Goal: Check status: Check status

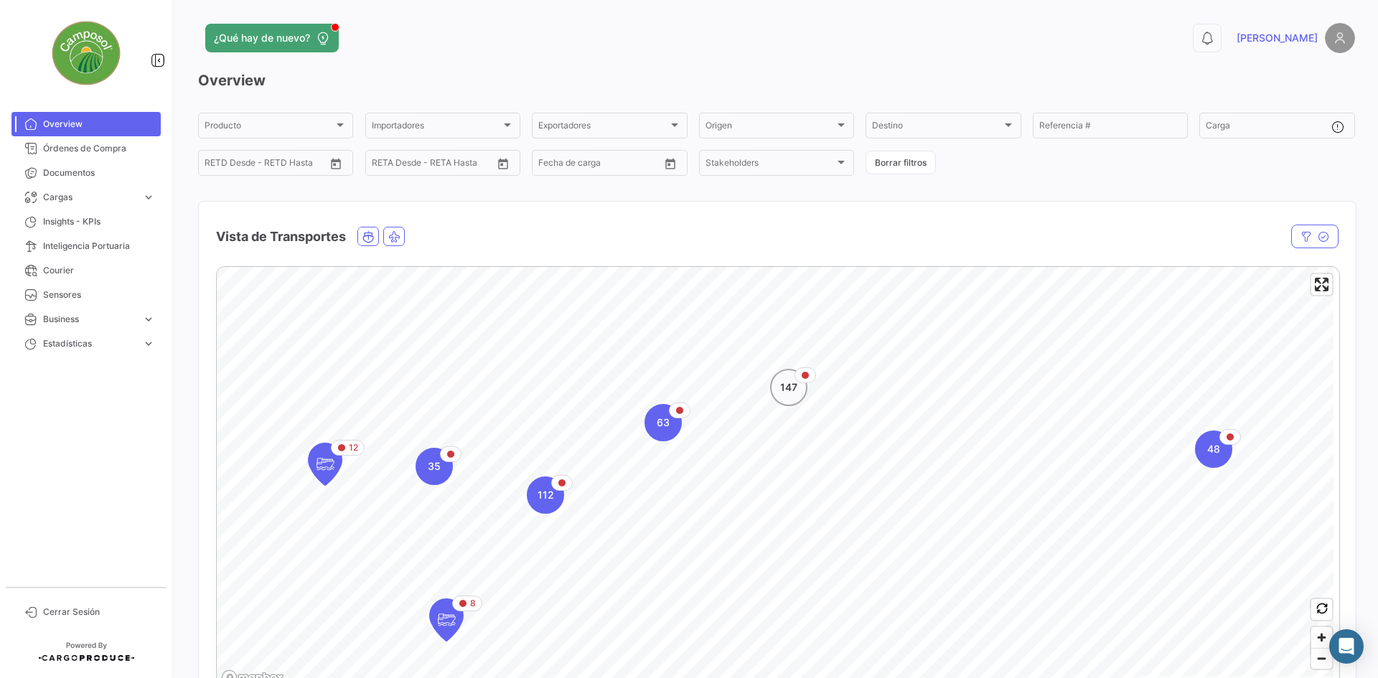
click at [797, 374] on div "Map marker" at bounding box center [806, 376] width 22 height 16
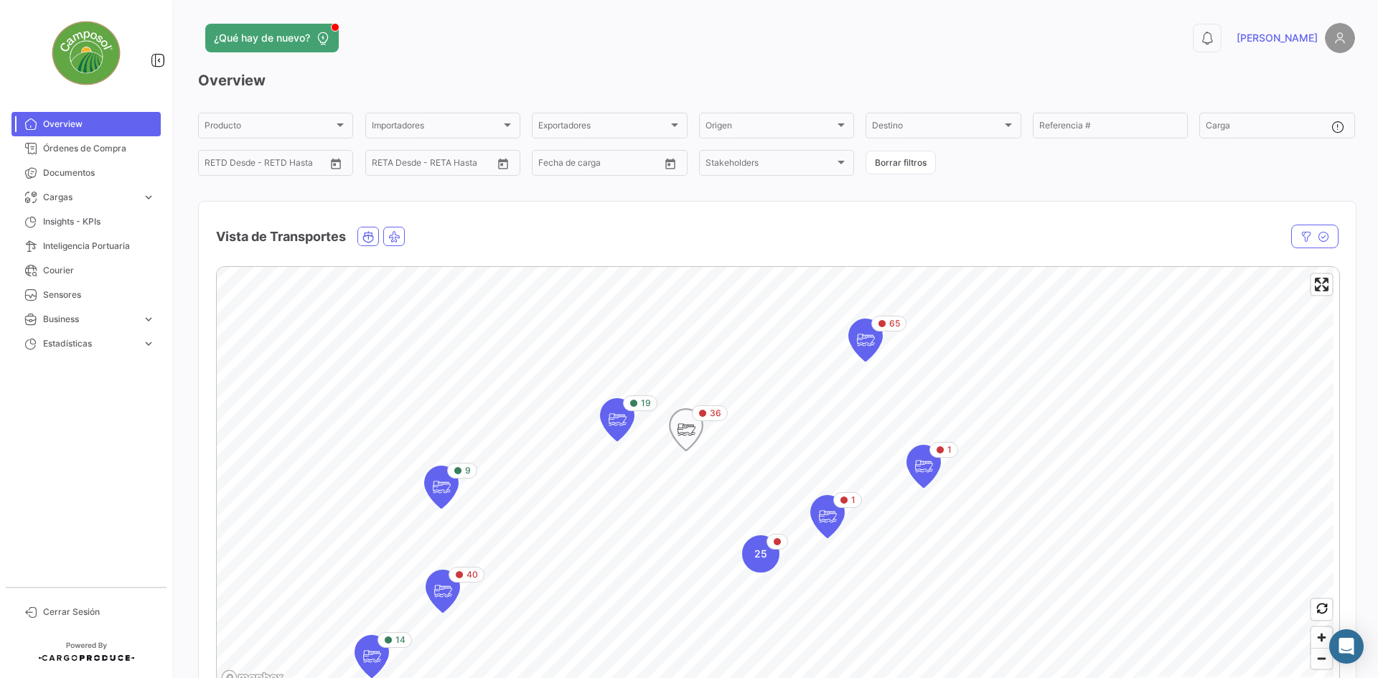
click at [687, 432] on icon "Map marker" at bounding box center [686, 430] width 20 height 30
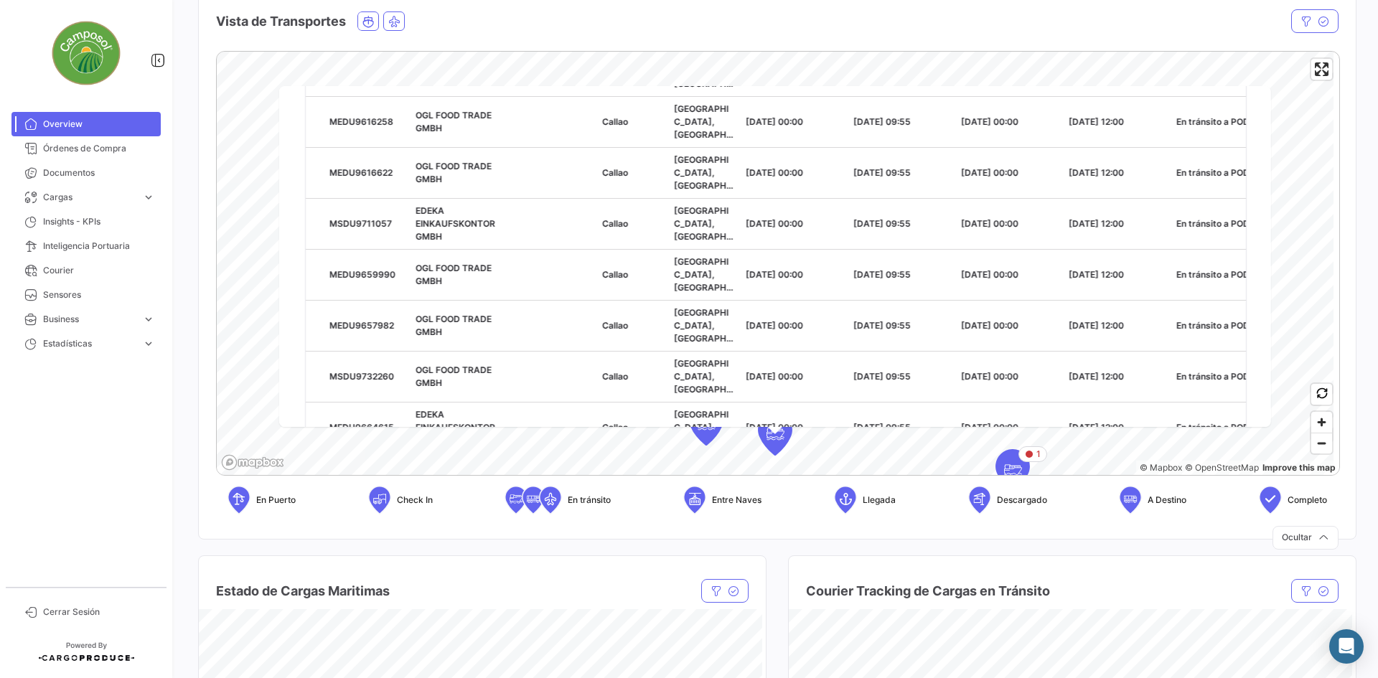
scroll to position [558, 0]
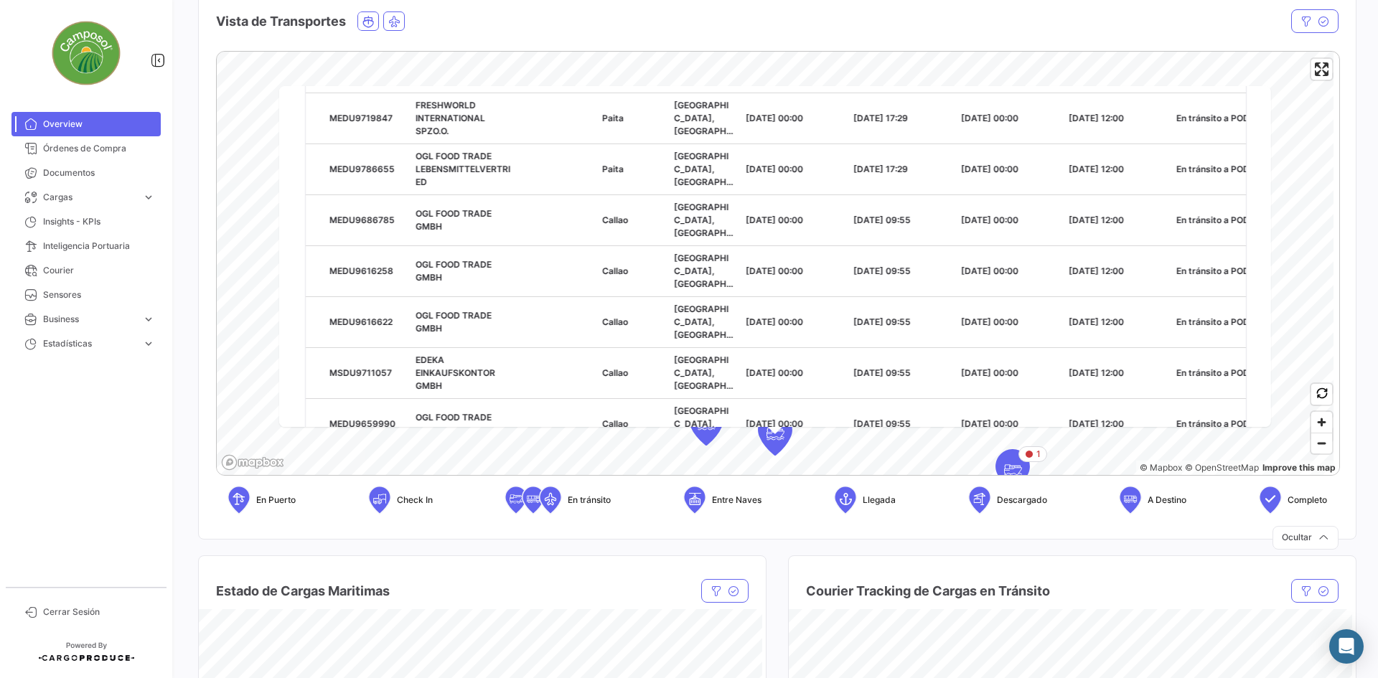
scroll to position [271, 0]
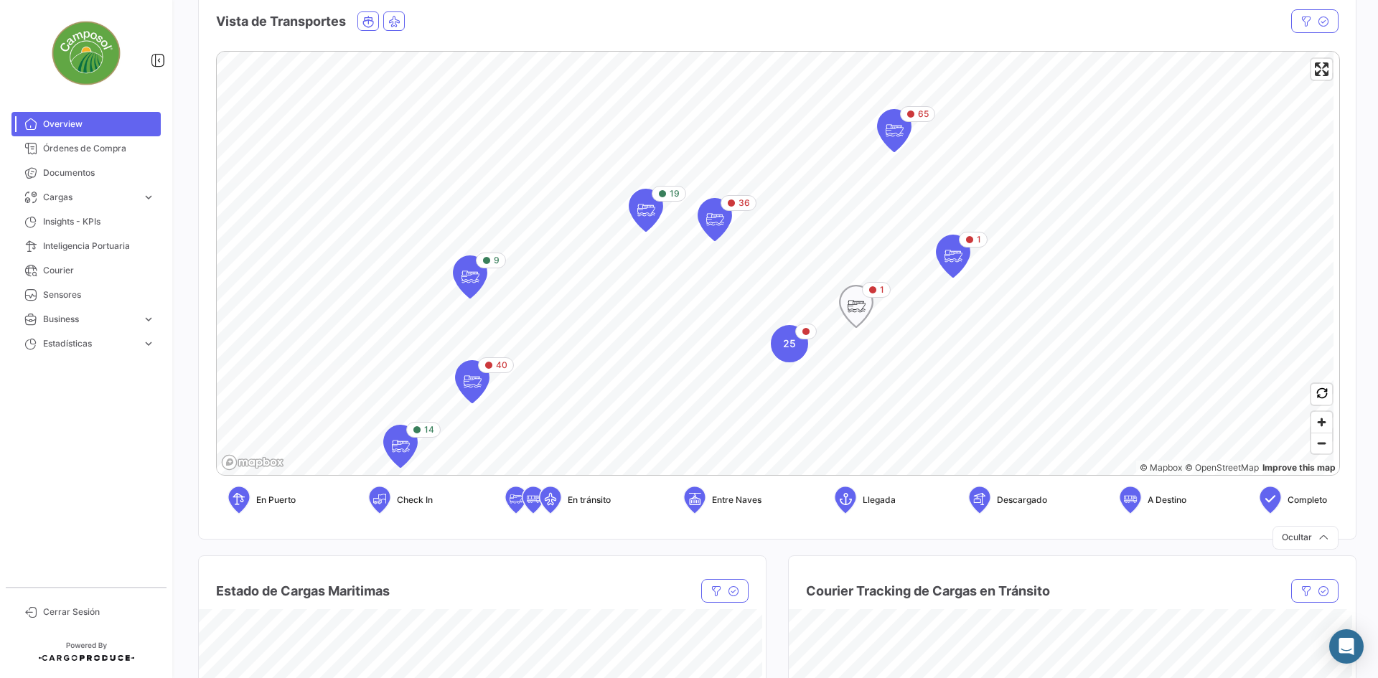
click at [861, 310] on icon "Map marker" at bounding box center [856, 306] width 20 height 30
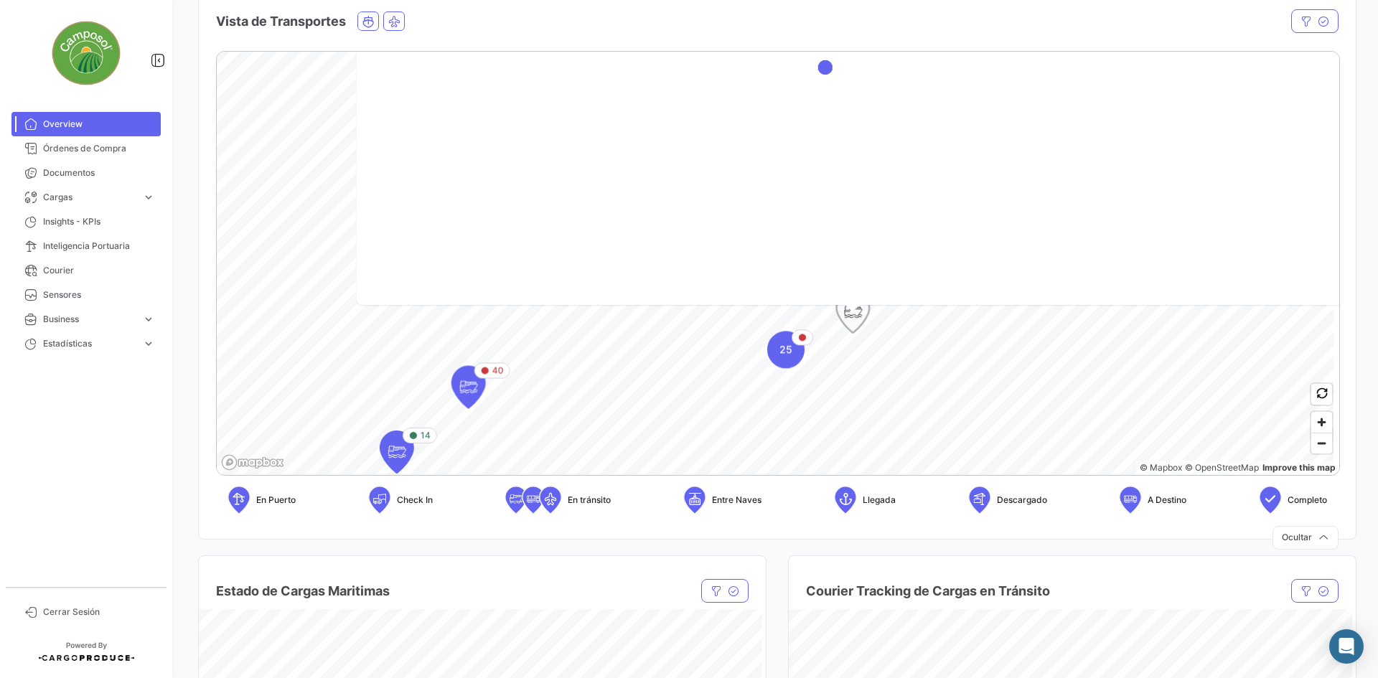
scroll to position [0, 0]
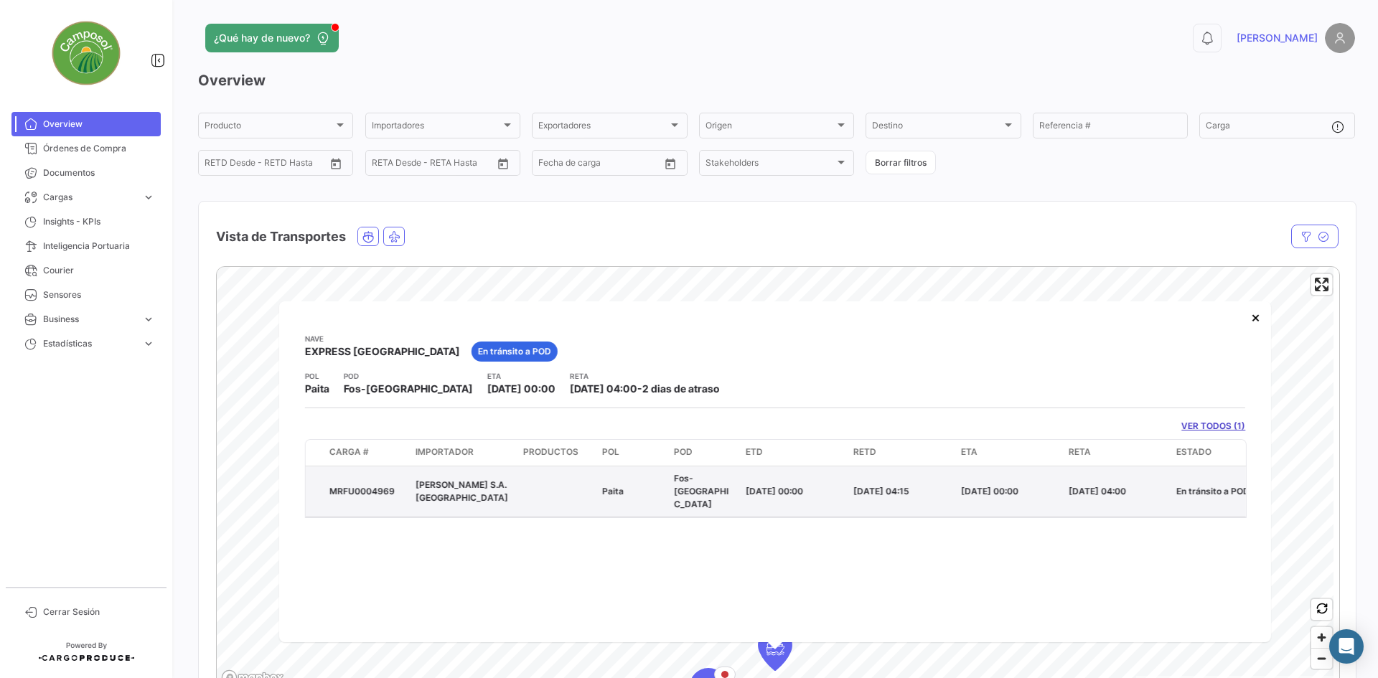
click at [360, 486] on div "MRFU0004969" at bounding box center [366, 491] width 75 height 13
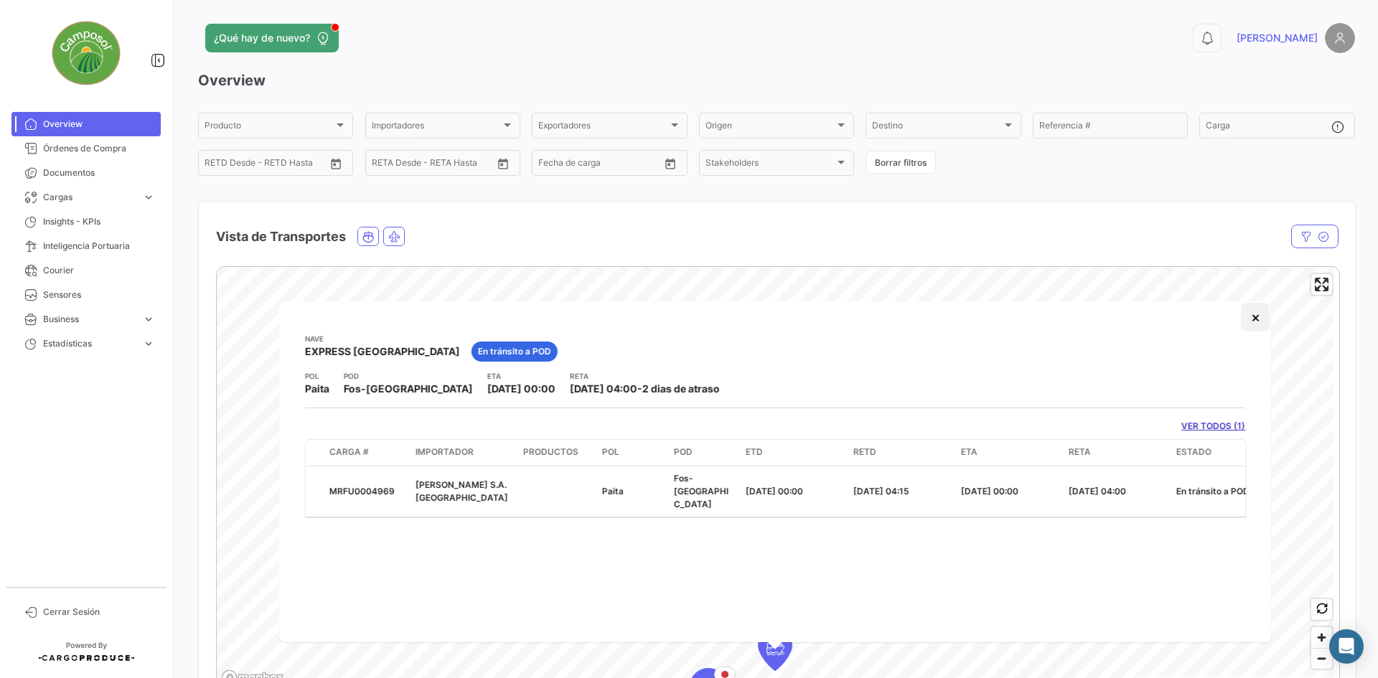
click at [1259, 310] on button "×" at bounding box center [1255, 317] width 29 height 29
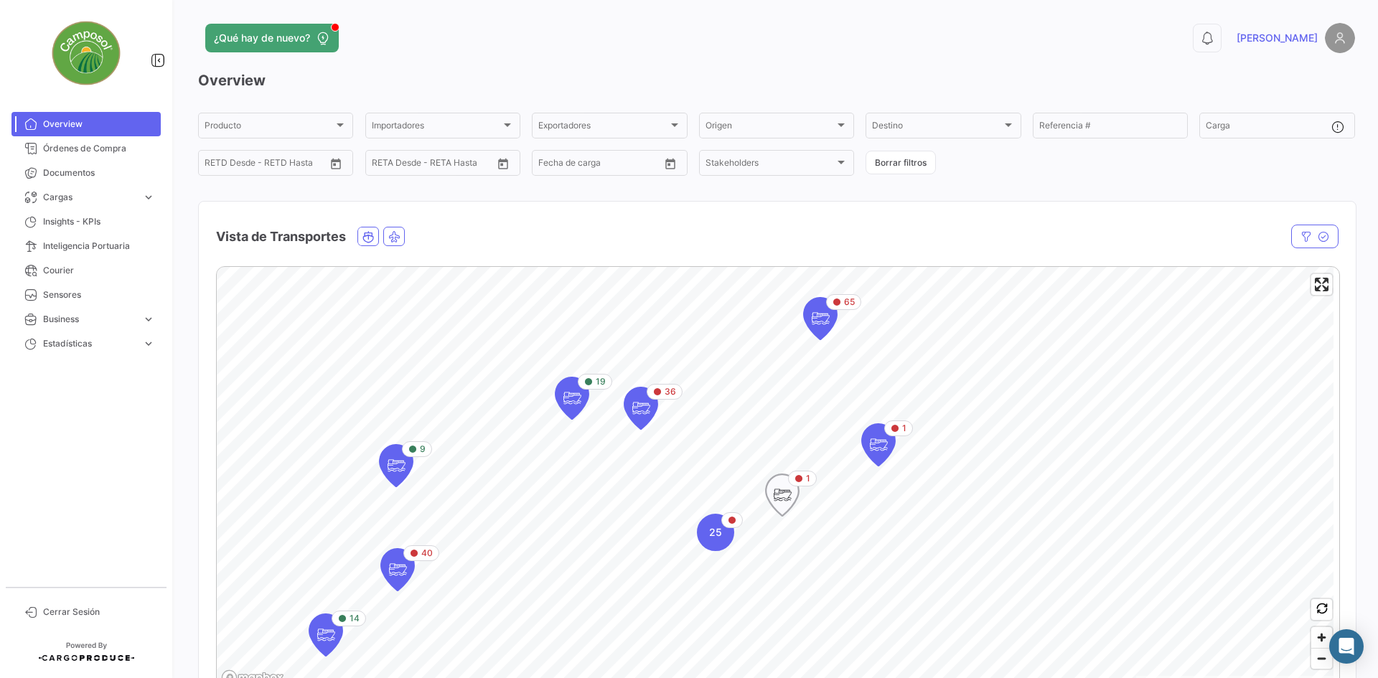
click at [787, 493] on icon "Map marker" at bounding box center [782, 495] width 20 height 30
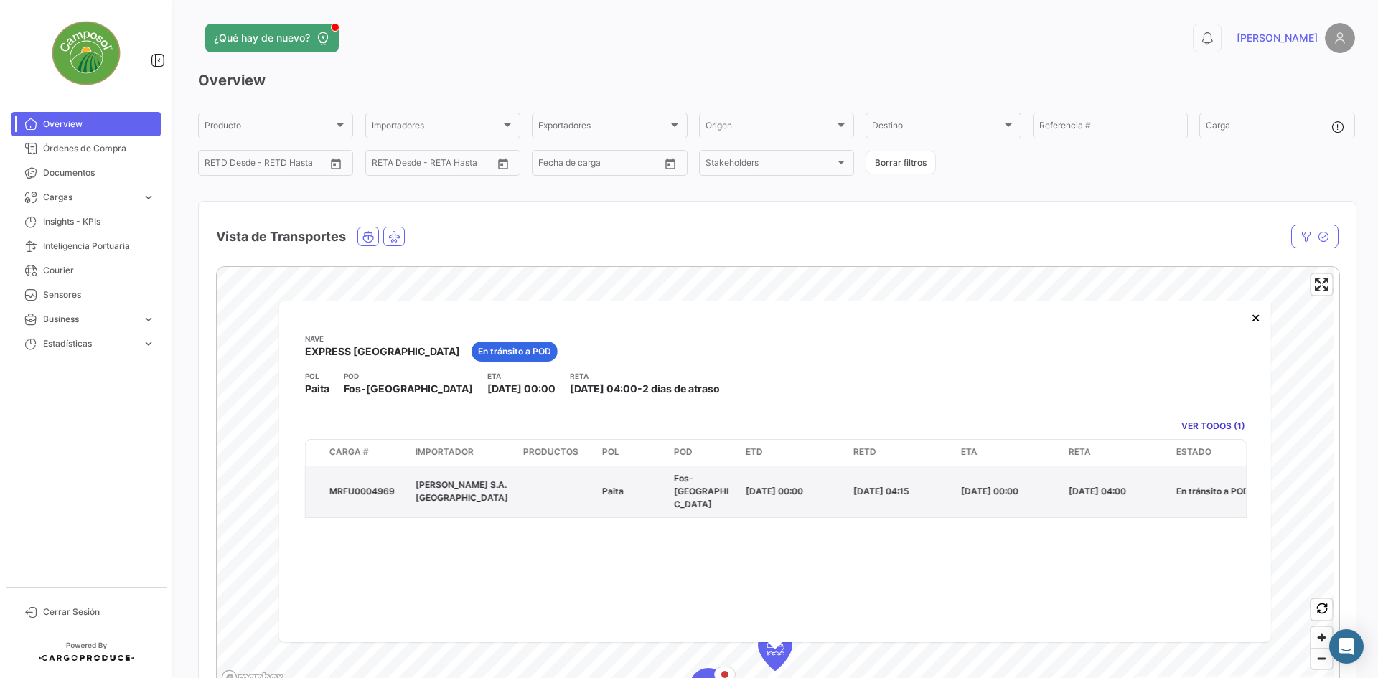
click at [339, 485] on div "MRFU0004969" at bounding box center [366, 491] width 75 height 13
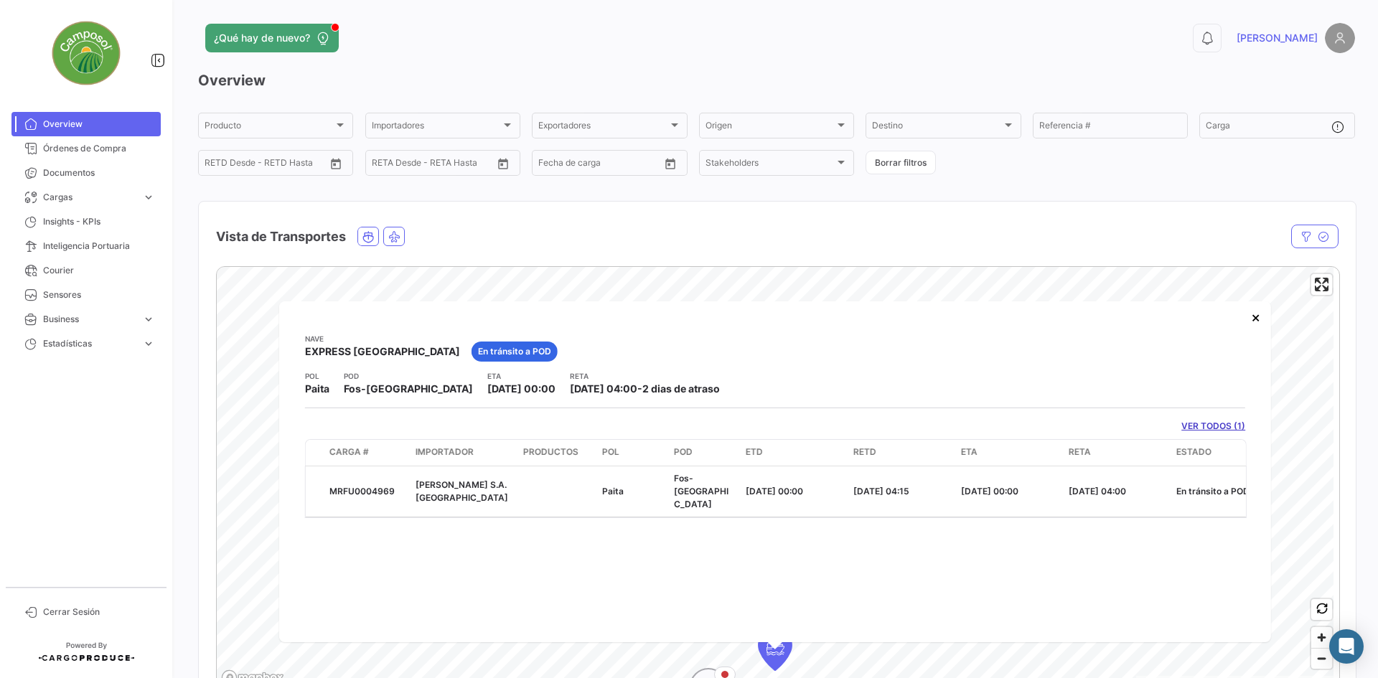
copy div "MRFU0004969"
drag, startPoint x: 942, startPoint y: 516, endPoint x: 949, endPoint y: 511, distance: 8.2
click at [945, 515] on div "[PERSON_NAME] EXPRESS [GEOGRAPHIC_DATA] En [PERSON_NAME] a POD [PERSON_NAME] PO…" at bounding box center [775, 471] width 992 height 341
click at [1256, 324] on button "×" at bounding box center [1255, 317] width 29 height 29
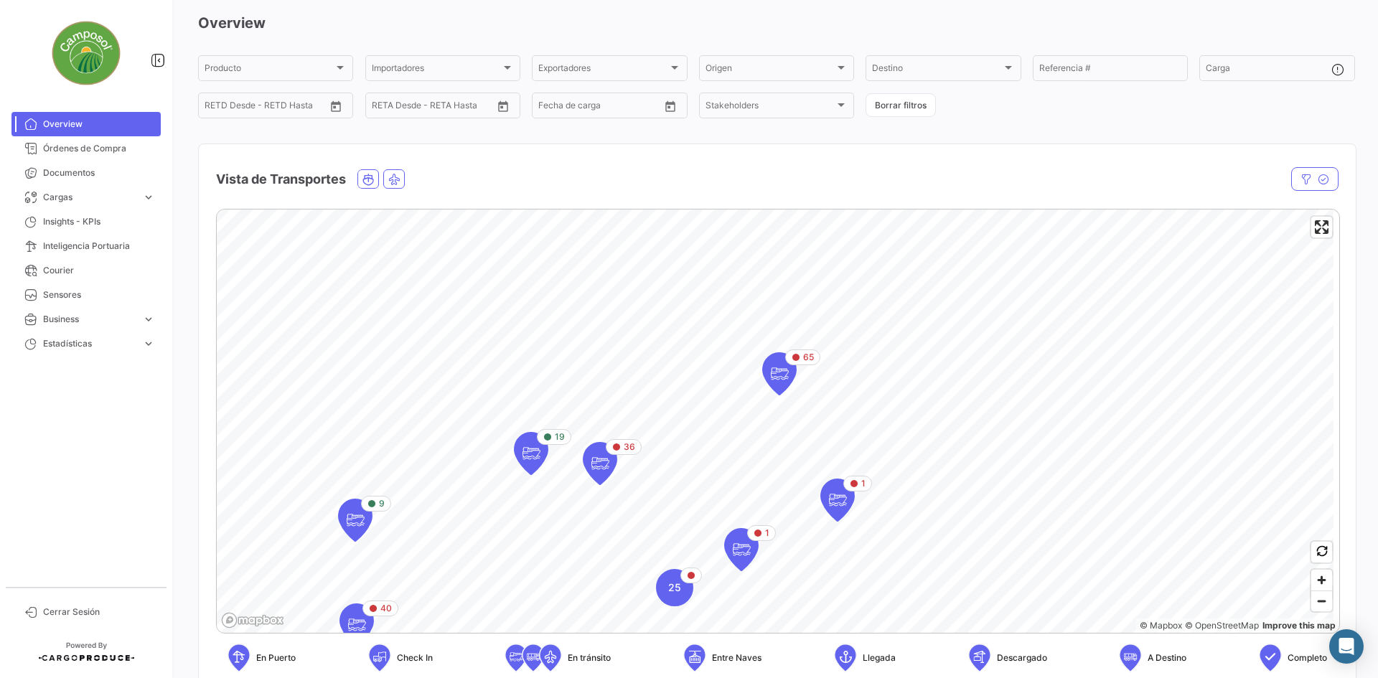
scroll to position [144, 0]
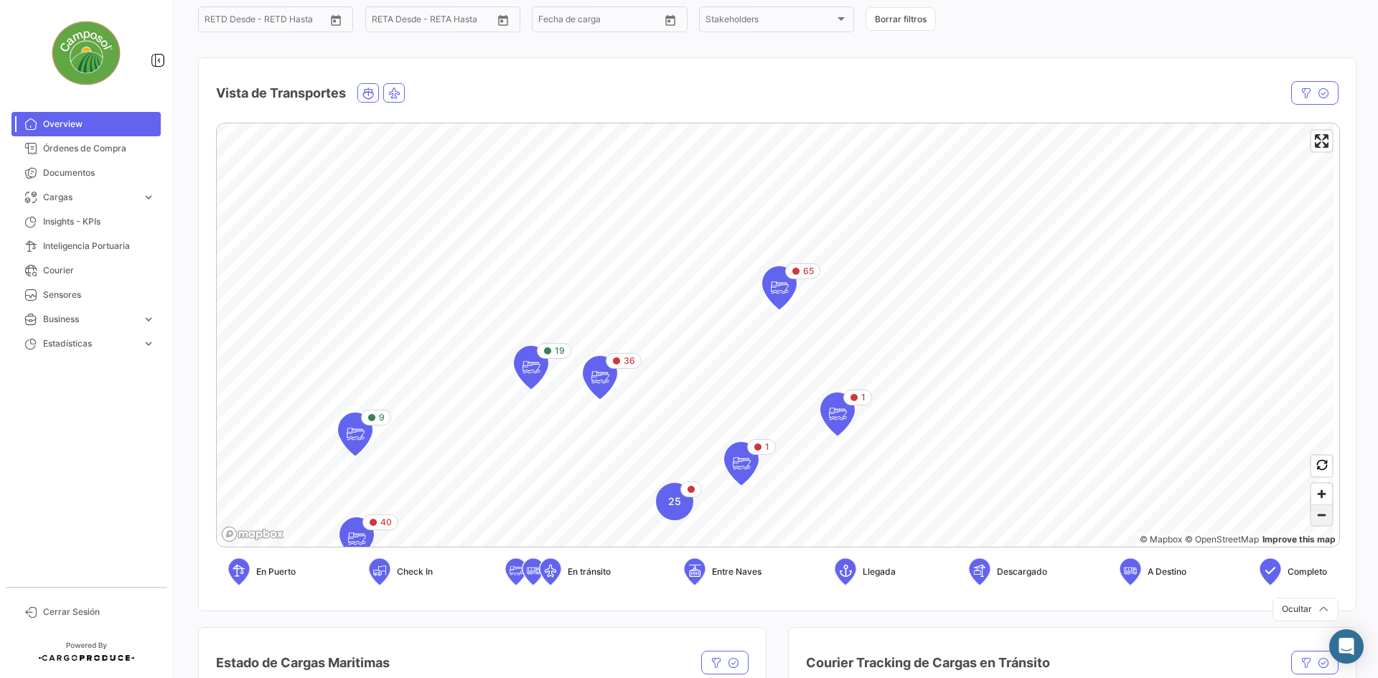
click at [1317, 520] on span "Zoom out" at bounding box center [1321, 515] width 21 height 20
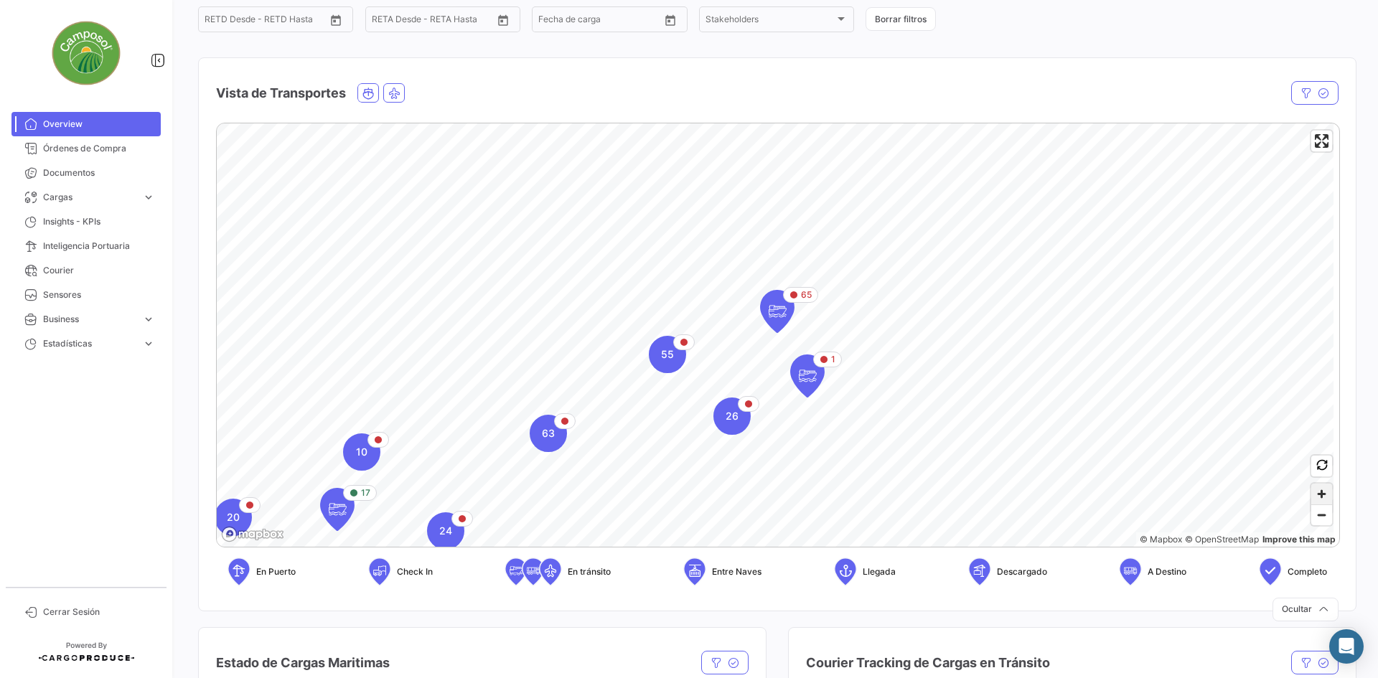
click at [1315, 502] on span "Zoom in" at bounding box center [1321, 494] width 21 height 21
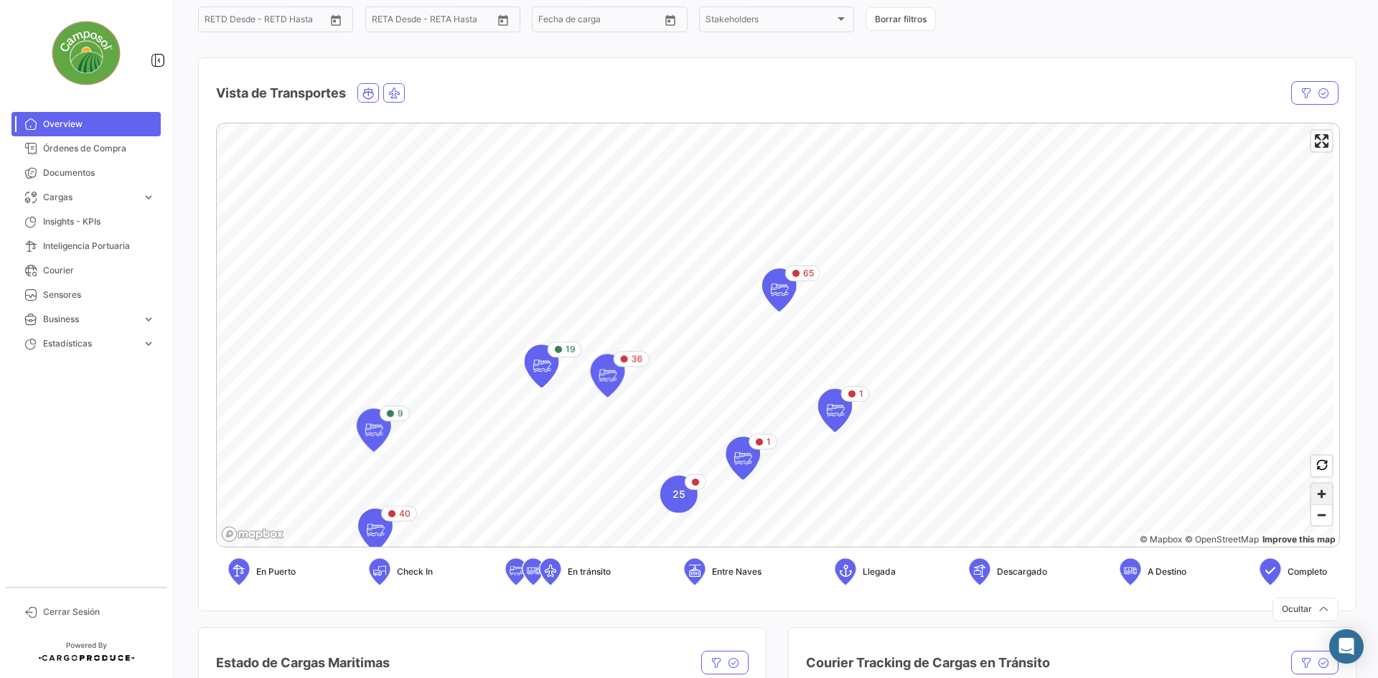
click at [1315, 502] on span "Zoom in" at bounding box center [1321, 494] width 21 height 21
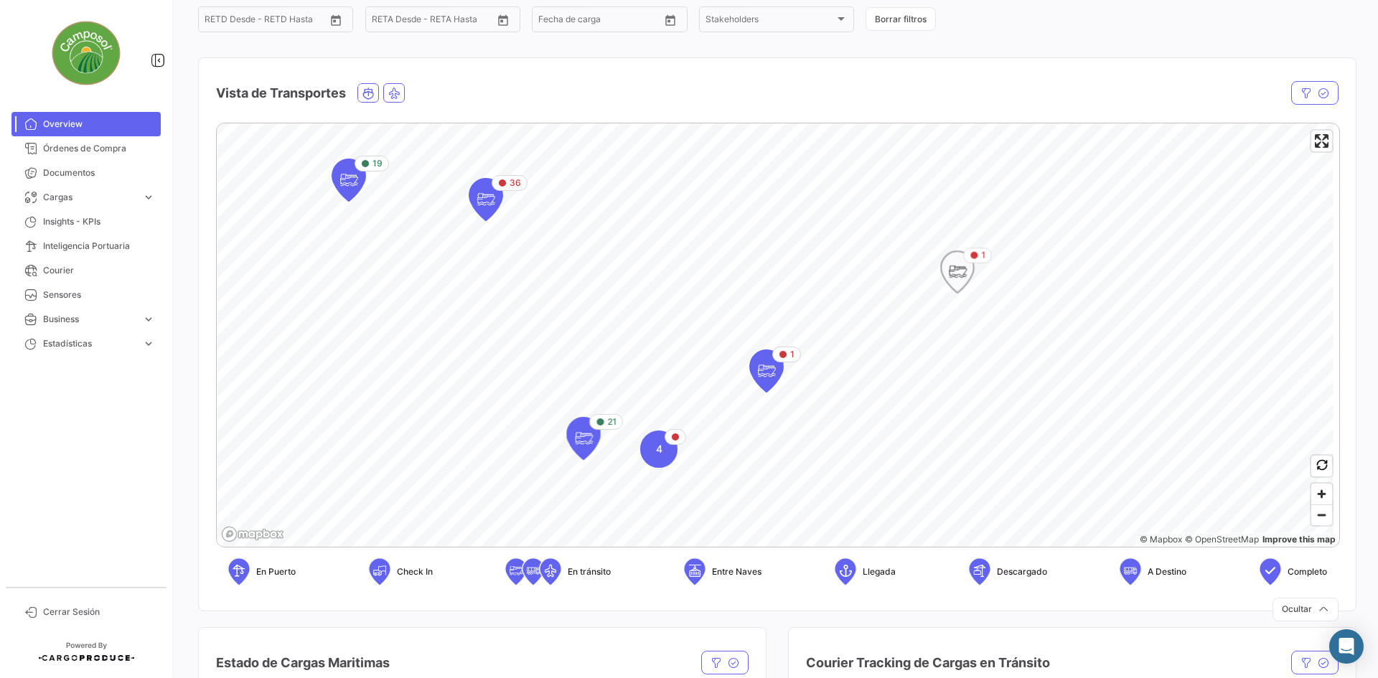
click at [968, 274] on icon "Map marker" at bounding box center [957, 272] width 33 height 42
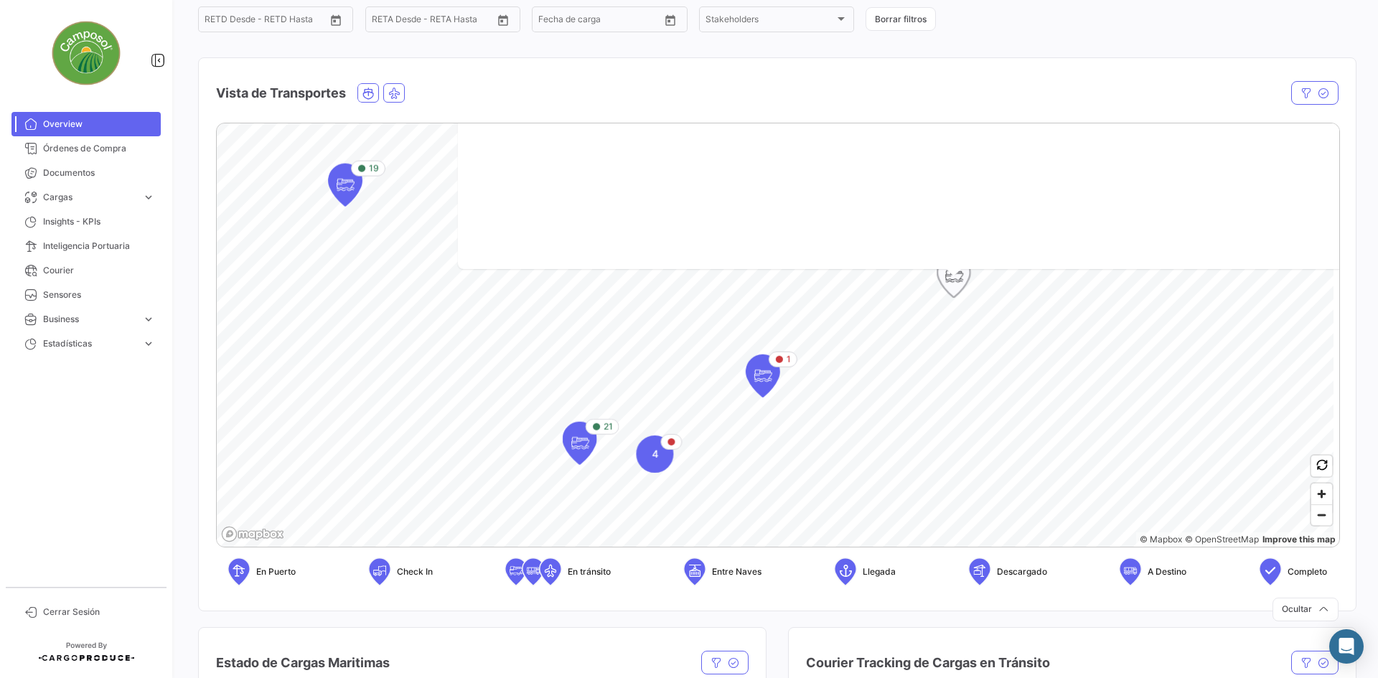
scroll to position [0, 0]
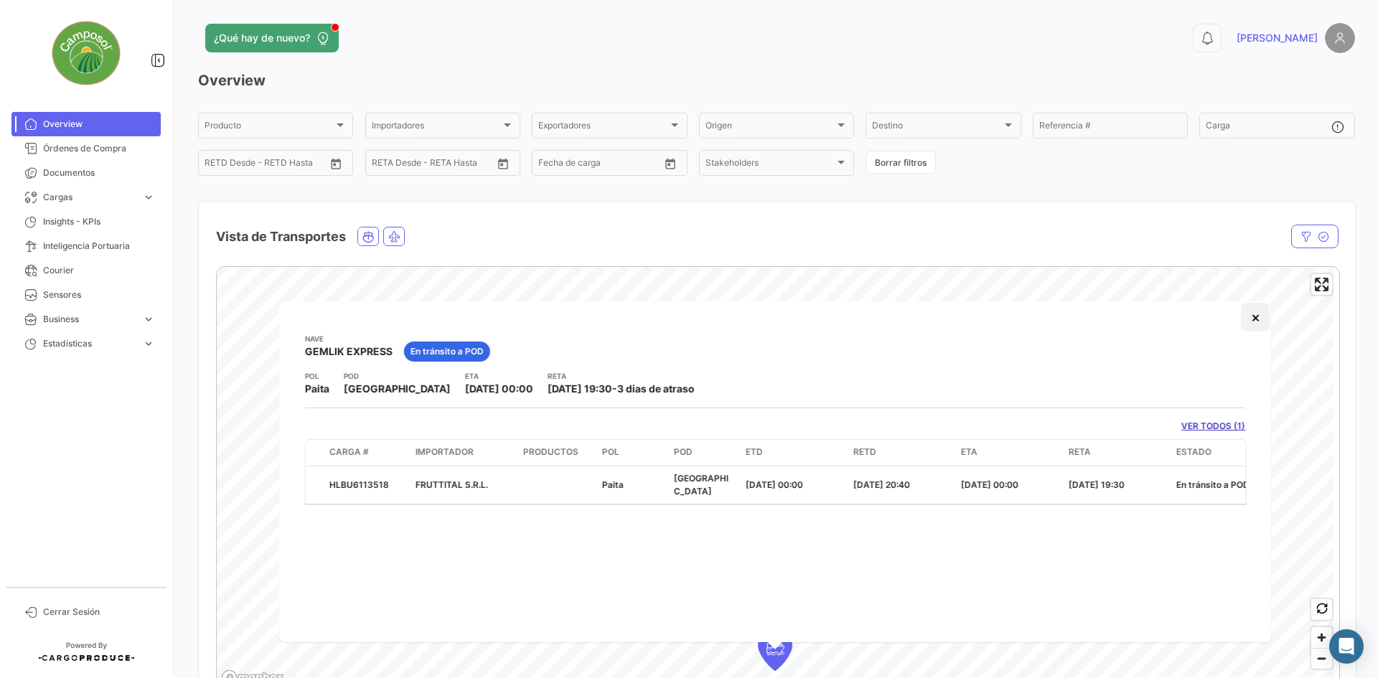
click at [1249, 322] on button "×" at bounding box center [1255, 317] width 29 height 29
